Goal: Task Accomplishment & Management: Complete application form

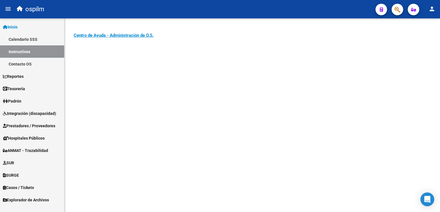
click at [30, 128] on span "Prestadores / Proveedores" at bounding box center [29, 126] width 52 height 6
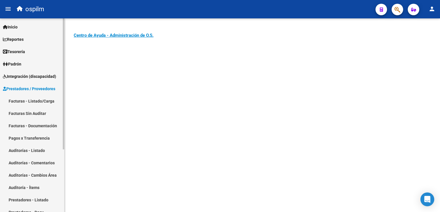
click at [28, 116] on link "Facturas Sin Auditar" at bounding box center [32, 113] width 64 height 12
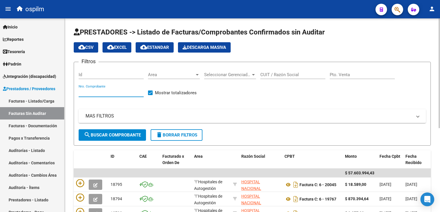
click at [102, 90] on input "Nro. Comprobante" at bounding box center [111, 92] width 65 height 5
type input "20043"
click at [123, 136] on span "search Buscar Comprobante" at bounding box center [112, 135] width 57 height 5
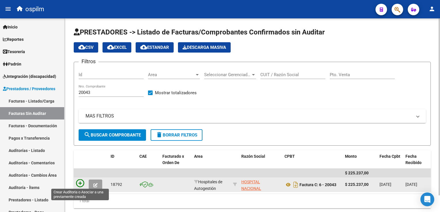
click at [79, 184] on icon at bounding box center [80, 184] width 8 height 8
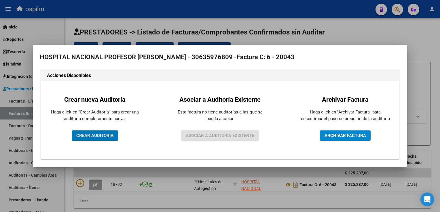
click at [102, 133] on button "CREAR AUDITORIA" at bounding box center [95, 136] width 46 height 10
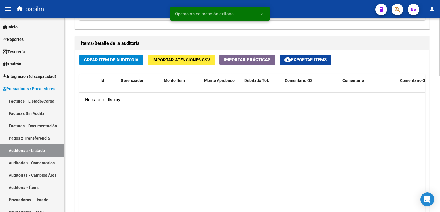
scroll to position [374, 0]
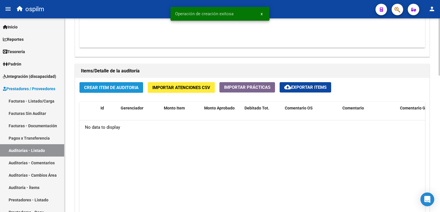
click at [114, 88] on span "Crear Item de Auditoria" at bounding box center [111, 87] width 54 height 5
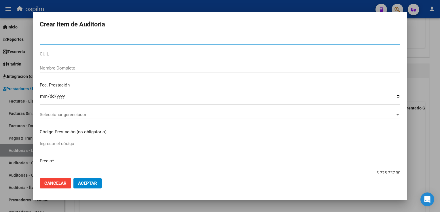
paste input "53883529"
type input "53883529"
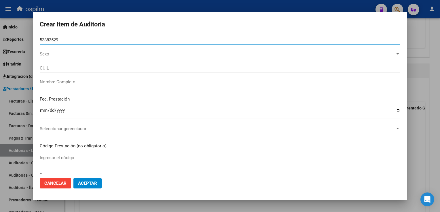
type input "27538835299"
type input "[PERSON_NAME], [PERSON_NAME]"
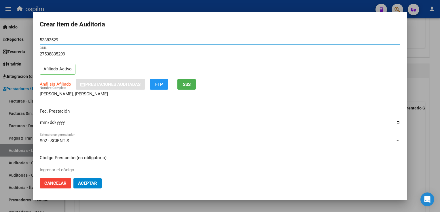
type input "53883529"
click at [42, 121] on input "Ingresar la fecha" at bounding box center [220, 124] width 360 height 9
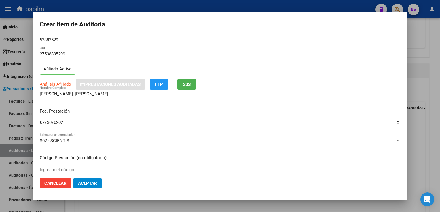
type input "[DATE]"
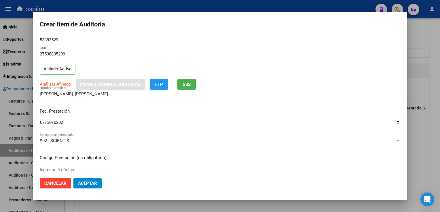
scroll to position [94, 0]
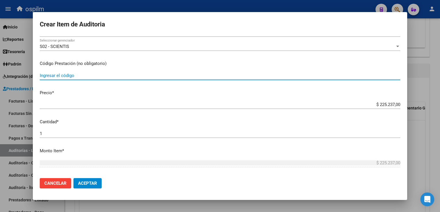
click at [55, 76] on input "Ingresar el código" at bounding box center [220, 75] width 360 height 5
type input "170111"
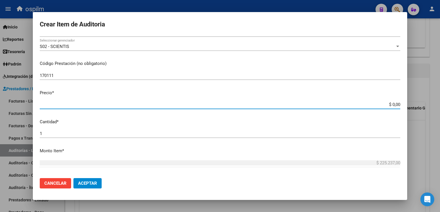
type input "$ 0,01"
type input "$ 0,19"
type input "$ 1,95"
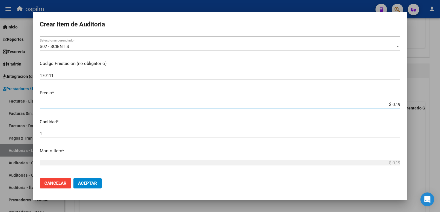
type input "$ 1,95"
type input "$ 19,58"
type input "$ 195,89"
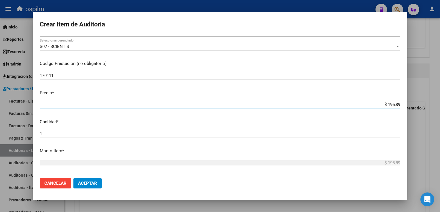
type input "$ 19,58"
type input "$ 1,95"
type input "$ 0,19"
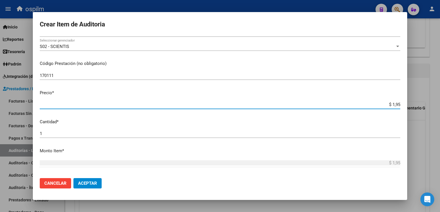
type input "$ 0,19"
type input "$ 0,01"
type input "$ 0,18"
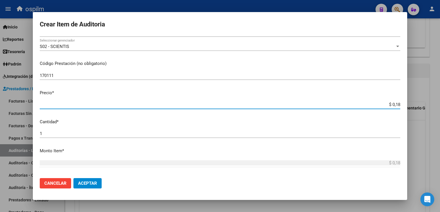
type input "$ 1,85"
type input "$ 18,58"
type input "$ 185,89"
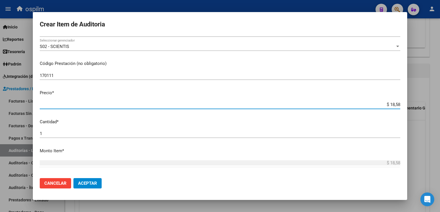
type input "$ 185,89"
type input "$ 1.858,90"
type input "$ 18.589,00"
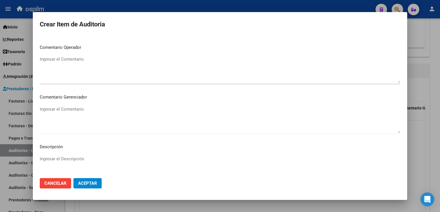
scroll to position [380, 0]
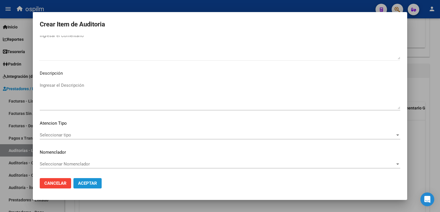
click at [85, 180] on button "Aceptar" at bounding box center [87, 183] width 28 height 10
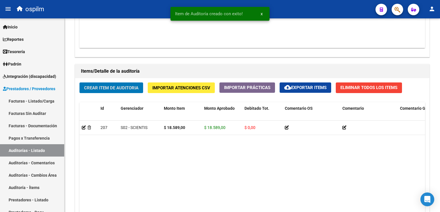
scroll to position [375, 0]
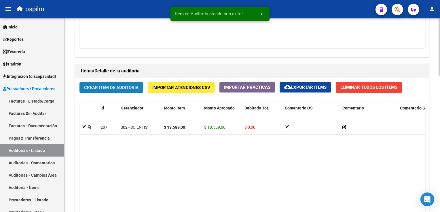
click at [125, 88] on span "Crear Item de Auditoria" at bounding box center [111, 87] width 54 height 5
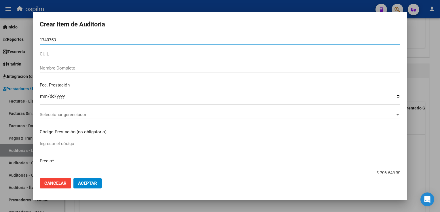
type input "17407534"
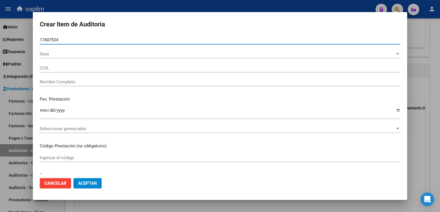
type input "23174075344"
type input "[PERSON_NAME], [PERSON_NAME]"
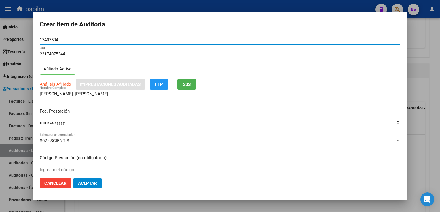
type input "17407534"
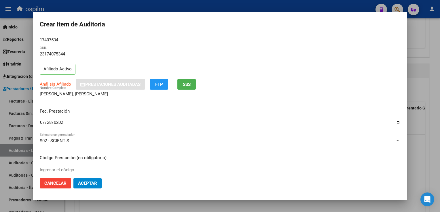
type input "[DATE]"
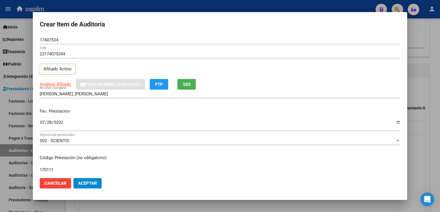
type input "170111"
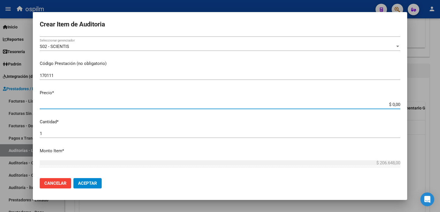
type input "$ 0,01"
type input "$ 0,15"
type input "$ 1,57"
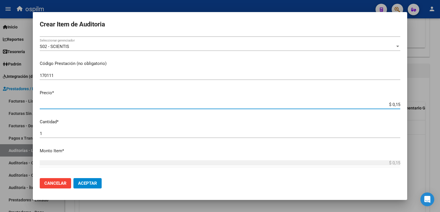
type input "$ 1,57"
type input "$ 15,72"
type input "$ 157,24"
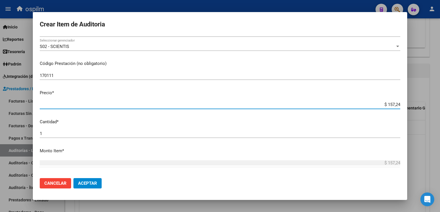
type input "$ 1.572,47"
type input "$ 15.724,70"
type input "$ 157.247,00"
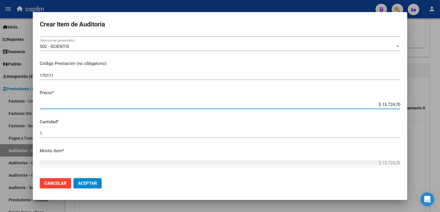
type input "$ 157.247,00"
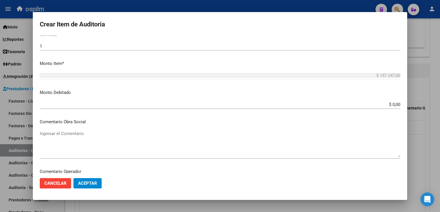
scroll to position [261, 0]
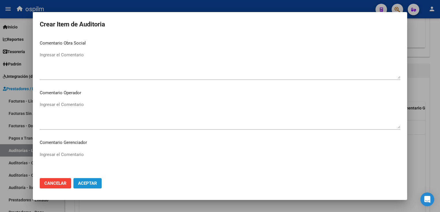
click at [90, 183] on span "Aceptar" at bounding box center [87, 183] width 19 height 5
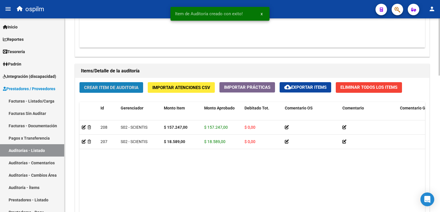
click at [105, 87] on span "Crear Item de Auditoria" at bounding box center [111, 87] width 54 height 5
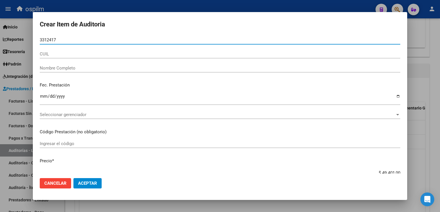
type input "33124177"
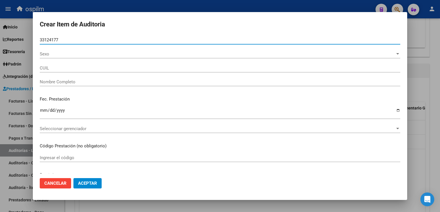
type input "27331241771"
type input "[PERSON_NAME]"
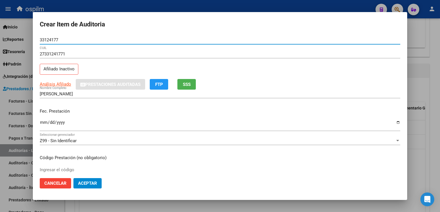
type input "33124177"
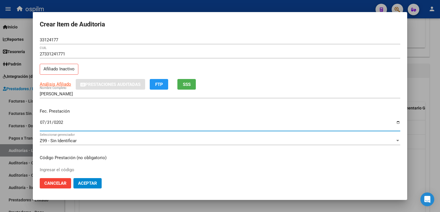
type input "[DATE]"
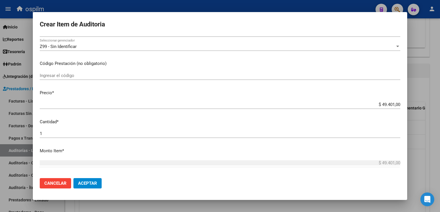
scroll to position [182, 0]
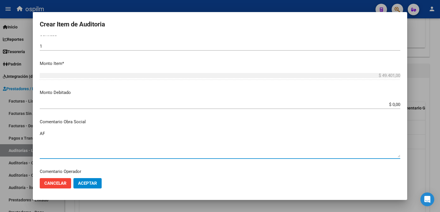
type textarea "A"
type textarea "PACIENTE NO PERTENCE A OSPILM"
drag, startPoint x: 89, startPoint y: 181, endPoint x: 89, endPoint y: 176, distance: 5.5
click at [89, 181] on span "Aceptar" at bounding box center [87, 183] width 19 height 5
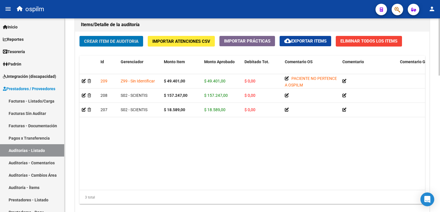
scroll to position [462, 0]
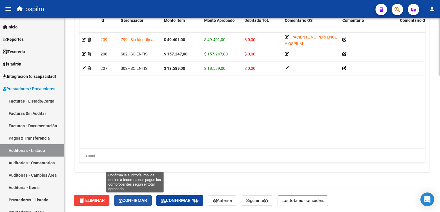
click at [136, 202] on span "Confirmar" at bounding box center [133, 200] width 28 height 5
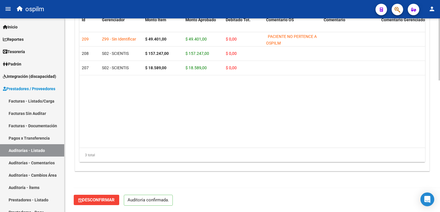
scroll to position [411, 0]
